Goal: Navigation & Orientation: Find specific page/section

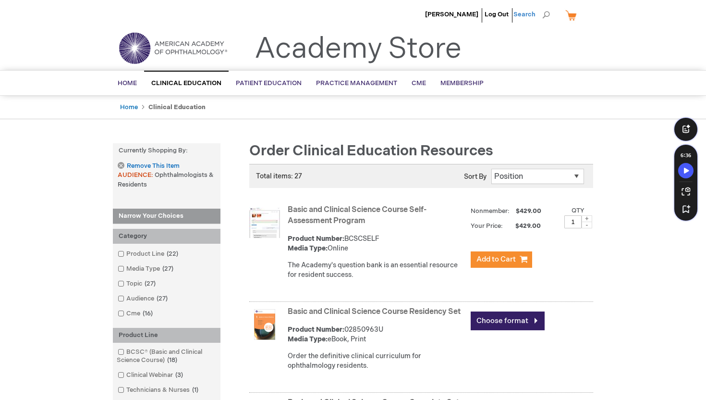
click at [546, 12] on span "Search" at bounding box center [532, 14] width 37 height 19
click at [134, 83] on span "Home" at bounding box center [127, 83] width 19 height 8
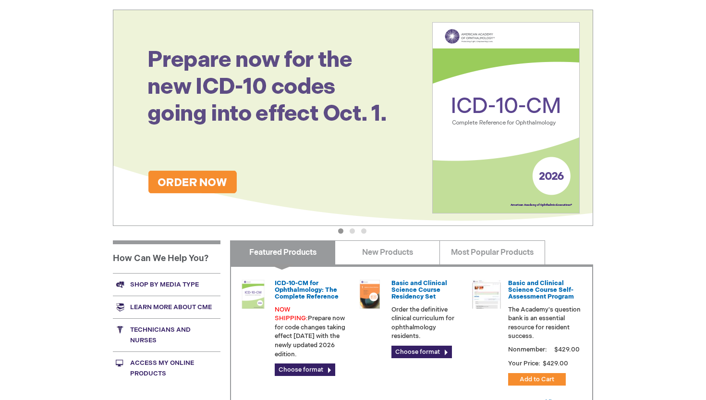
scroll to position [277, 0]
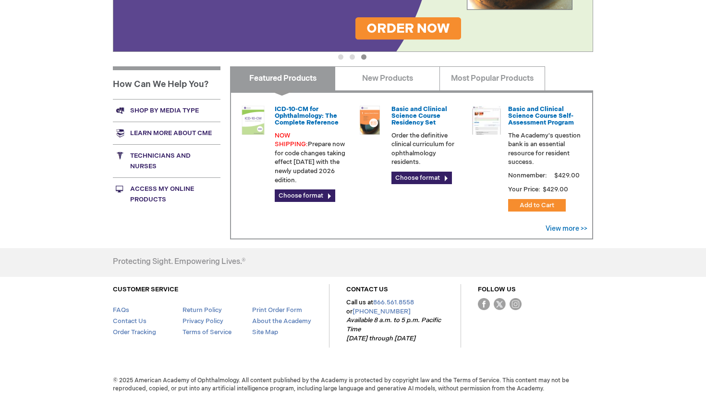
click at [150, 160] on link "Technicians and nurses" at bounding box center [167, 160] width 108 height 33
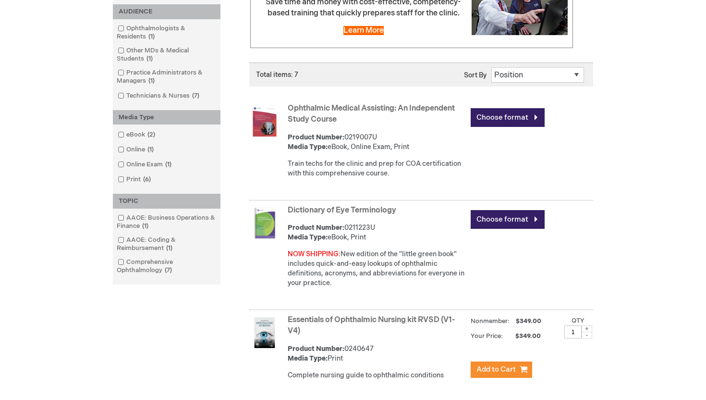
scroll to position [199, 0]
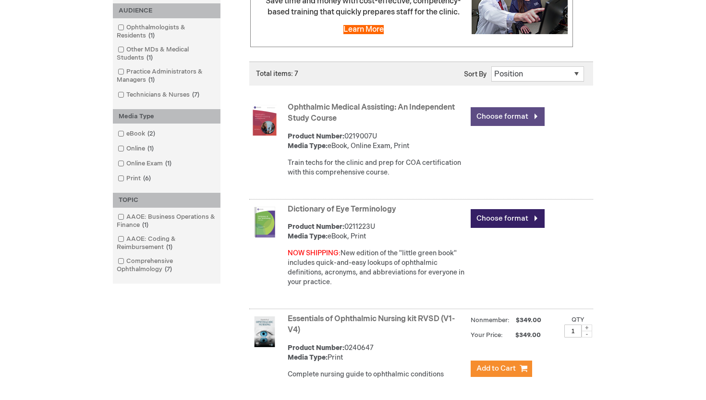
click at [521, 116] on link "Choose format" at bounding box center [508, 116] width 74 height 19
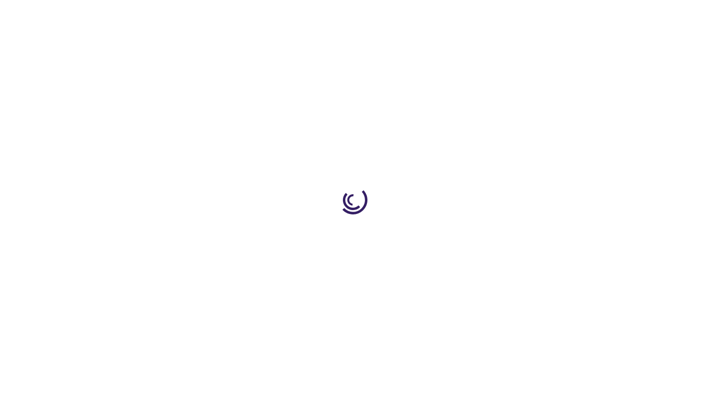
type input "0"
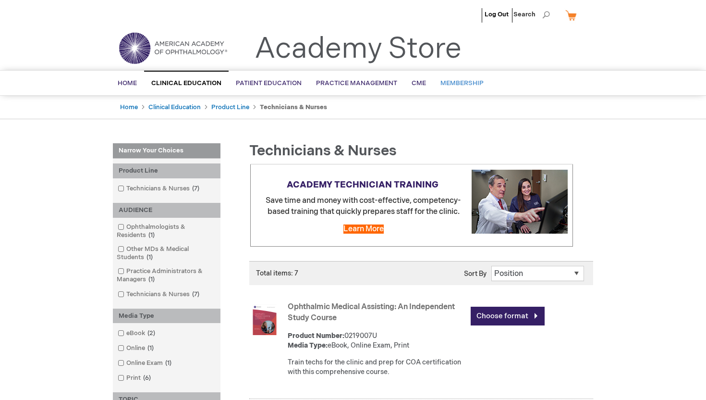
click at [450, 83] on span "Membership" at bounding box center [462, 83] width 43 height 8
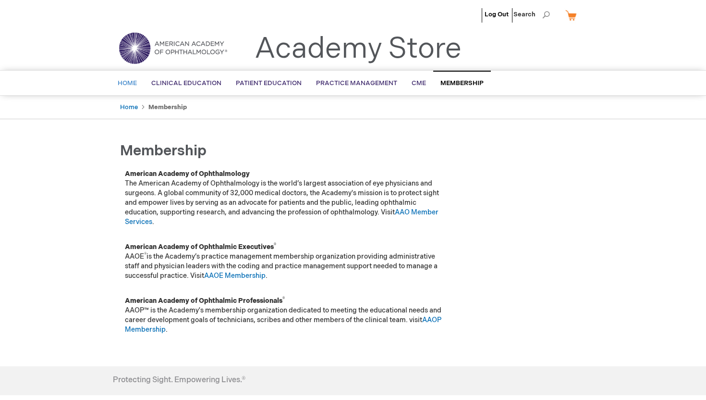
click at [127, 84] on span "Home" at bounding box center [127, 83] width 19 height 8
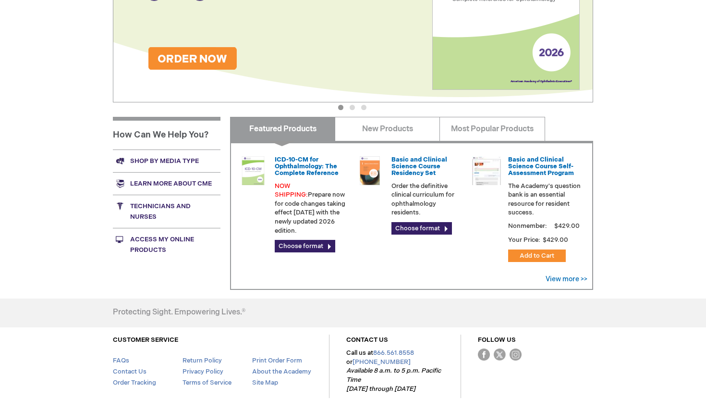
scroll to position [227, 0]
click at [153, 243] on link "Access My Online Products" at bounding box center [167, 243] width 108 height 33
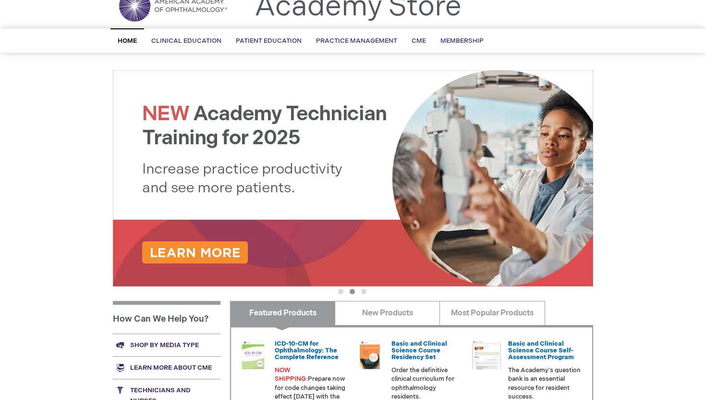
scroll to position [0, 0]
